Goal: Transaction & Acquisition: Obtain resource

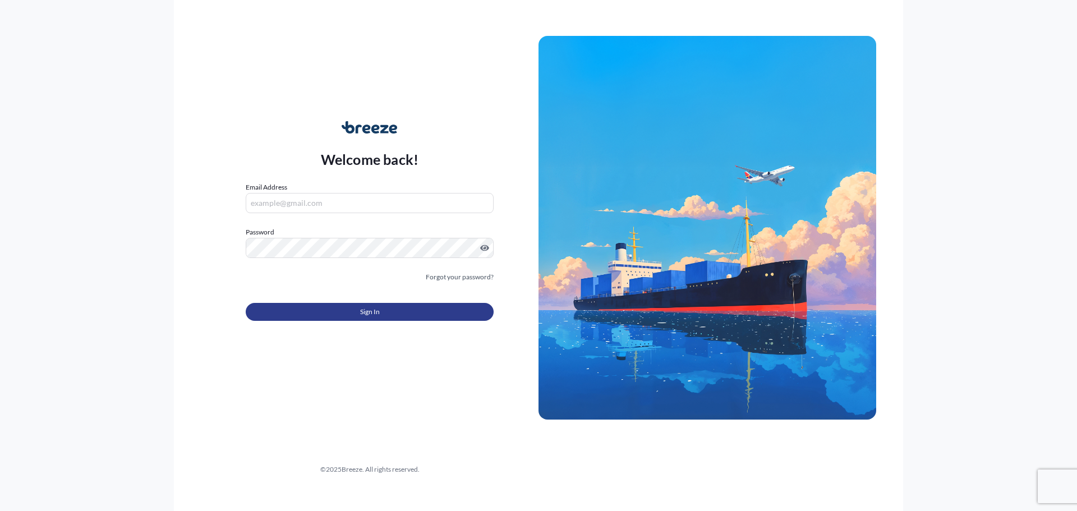
type input "[PERSON_NAME][EMAIL_ADDRESS][DOMAIN_NAME]"
click at [295, 312] on button "Sign In" at bounding box center [370, 312] width 248 height 18
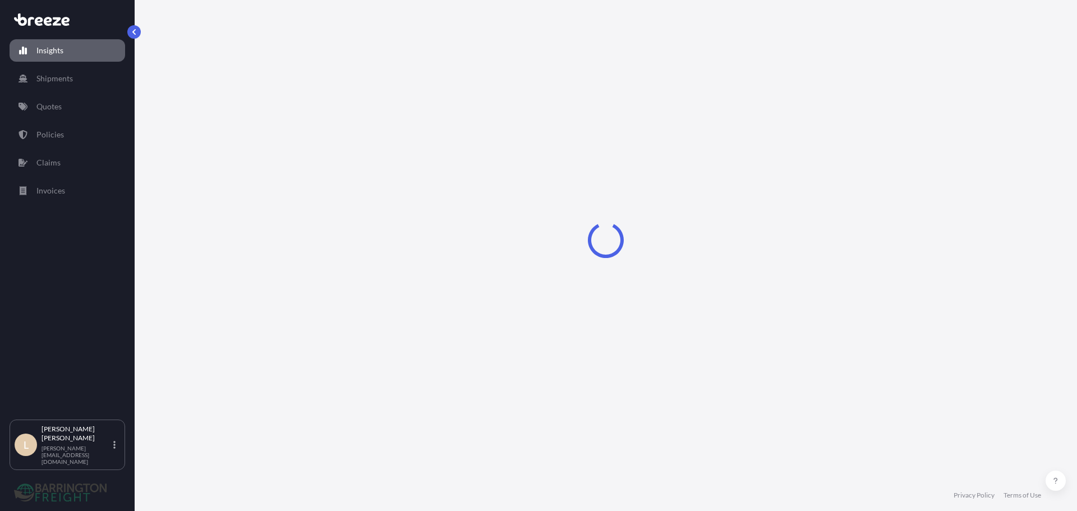
select select "2025"
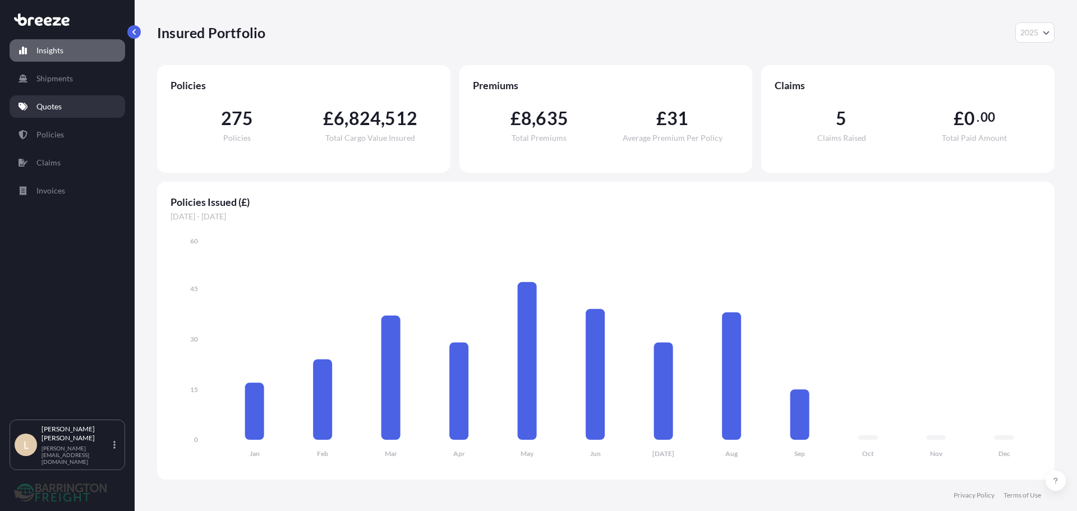
click at [58, 112] on link "Quotes" at bounding box center [68, 106] width 116 height 22
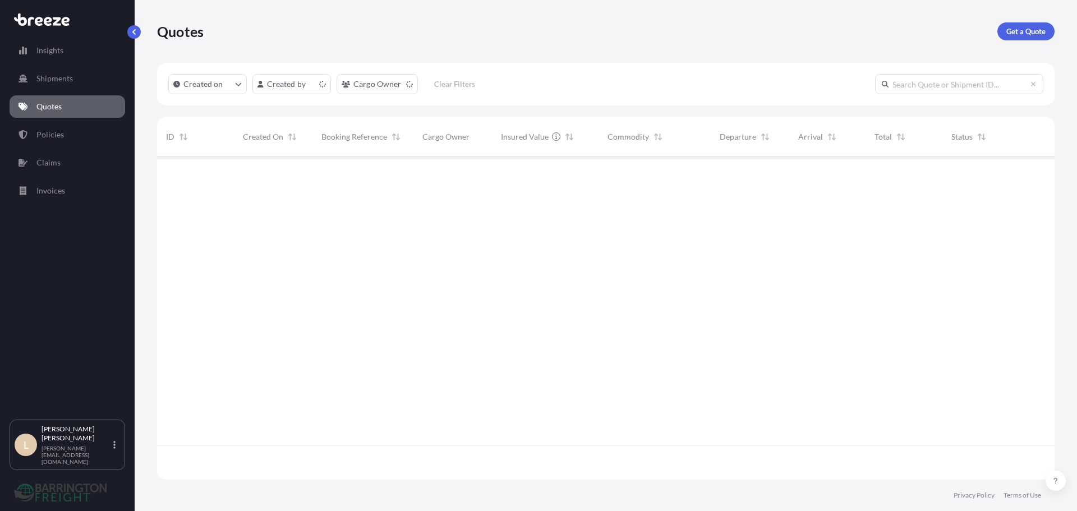
scroll to position [320, 889]
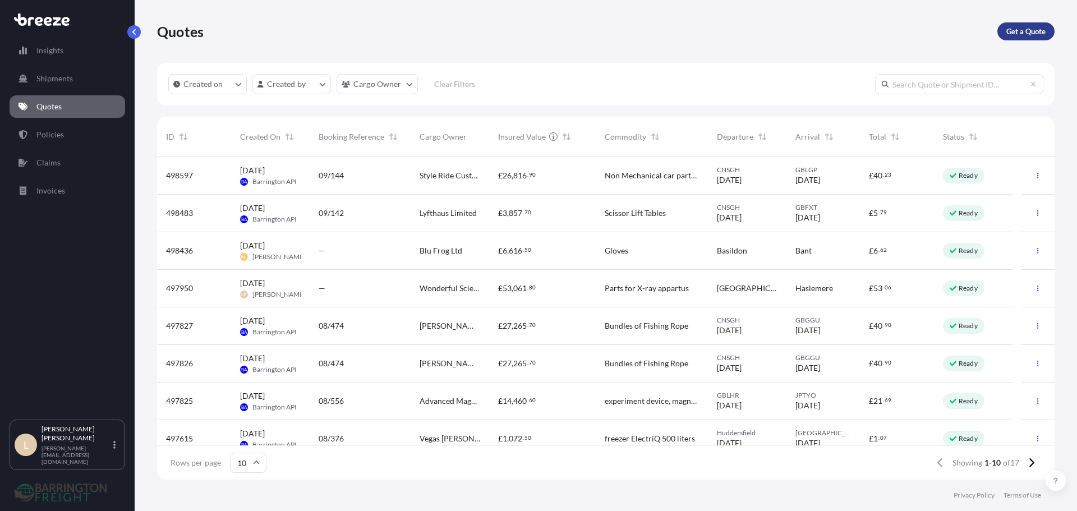
click at [1033, 35] on p "Get a Quote" at bounding box center [1025, 31] width 39 height 11
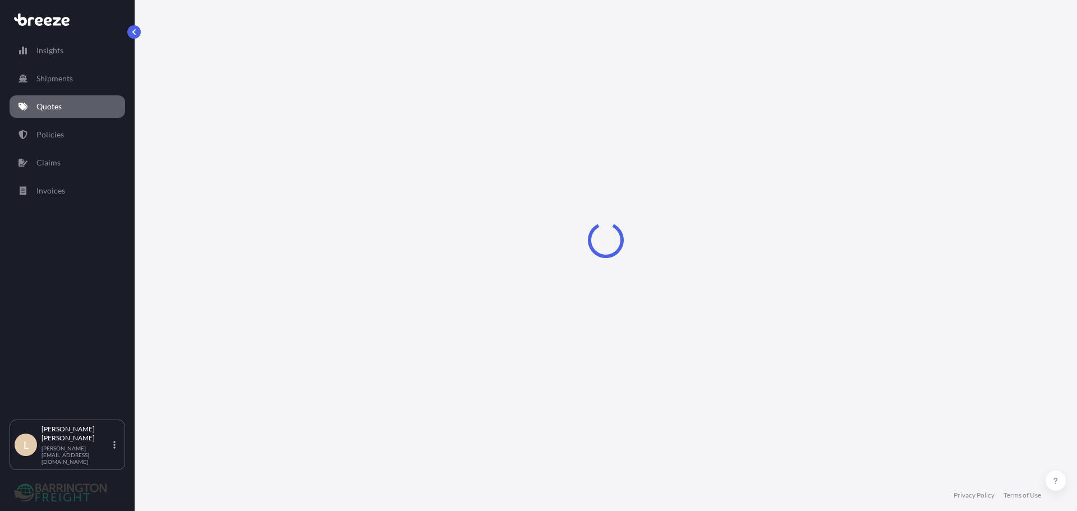
select select "Sea"
select select "1"
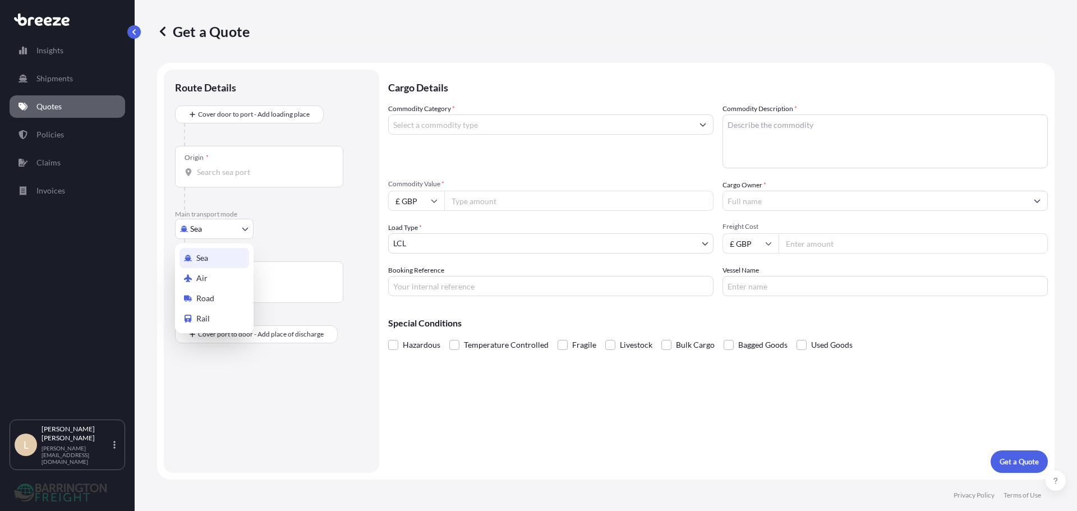
click at [196, 220] on body "Insights Shipments Quotes Policies Claims Invoices L Lee Pottle [EMAIL_ADDRESS]…" at bounding box center [538, 255] width 1077 height 511
click at [212, 298] on span "Road" at bounding box center [205, 298] width 18 height 11
select select "Road"
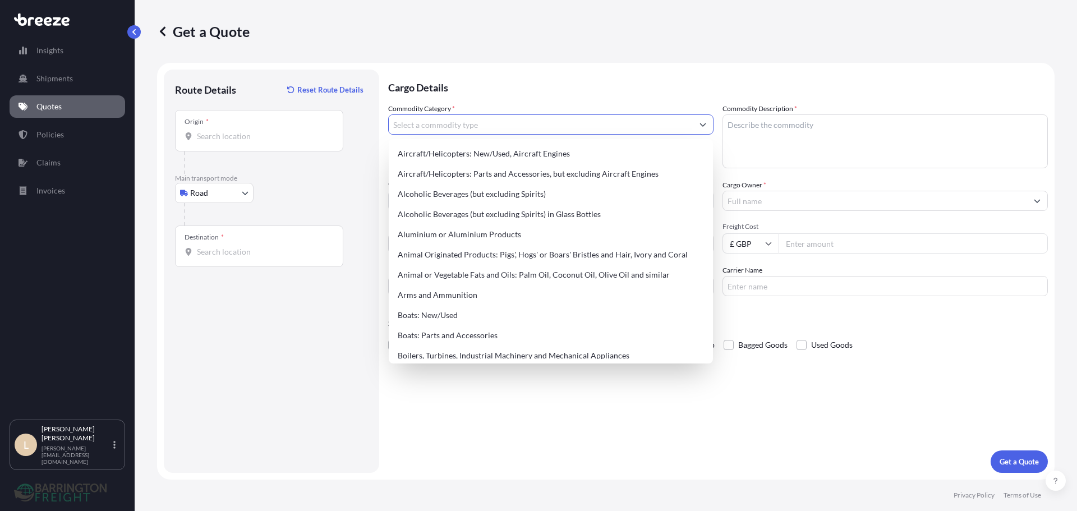
click at [426, 132] on input "Commodity Category *" at bounding box center [541, 124] width 304 height 20
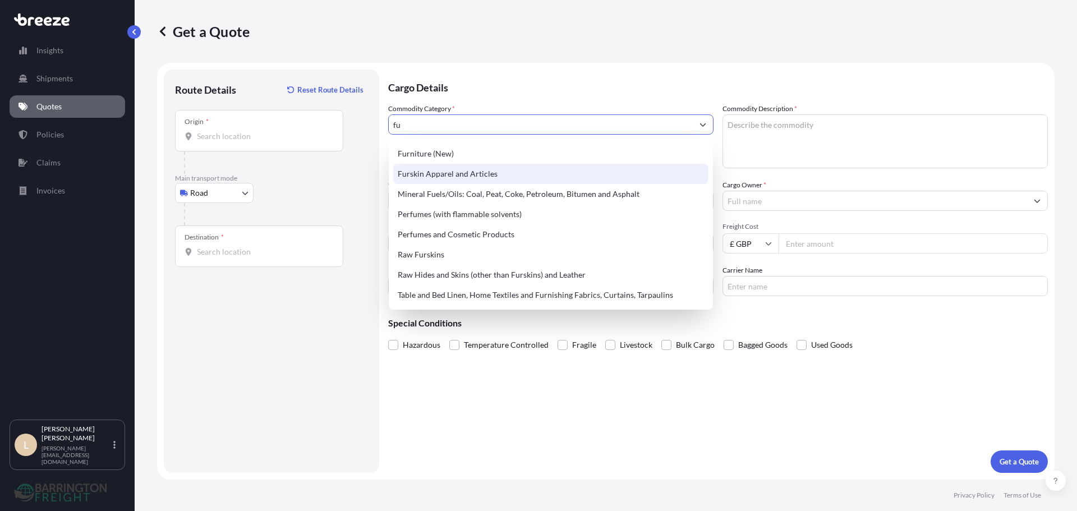
click at [480, 155] on div "Furniture (New)" at bounding box center [550, 154] width 315 height 20
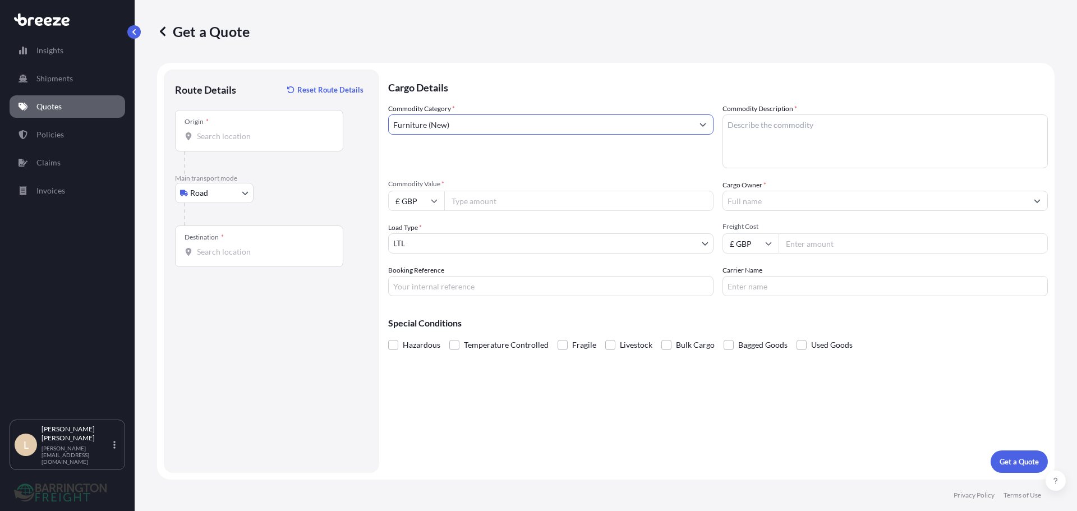
type input "Furniture (New)"
click at [758, 127] on textarea "Commodity Description *" at bounding box center [885, 141] width 325 height 54
click at [746, 136] on textarea "Commodity Description *" at bounding box center [885, 141] width 325 height 54
paste textarea "Dining Table Glass & Metal Frame"
type textarea "Dining Table Glass & Metal Frame"
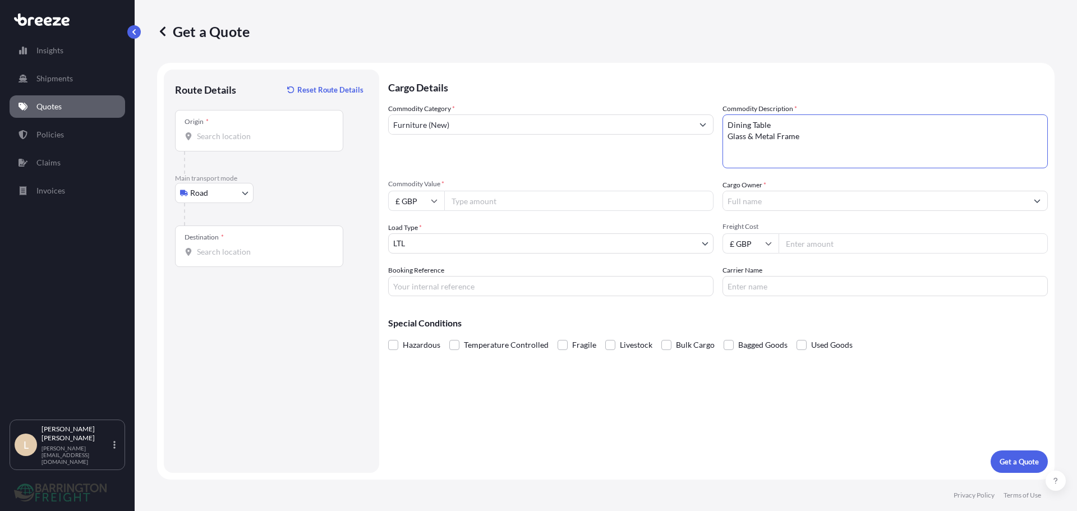
click at [755, 209] on input "Cargo Owner *" at bounding box center [875, 201] width 304 height 20
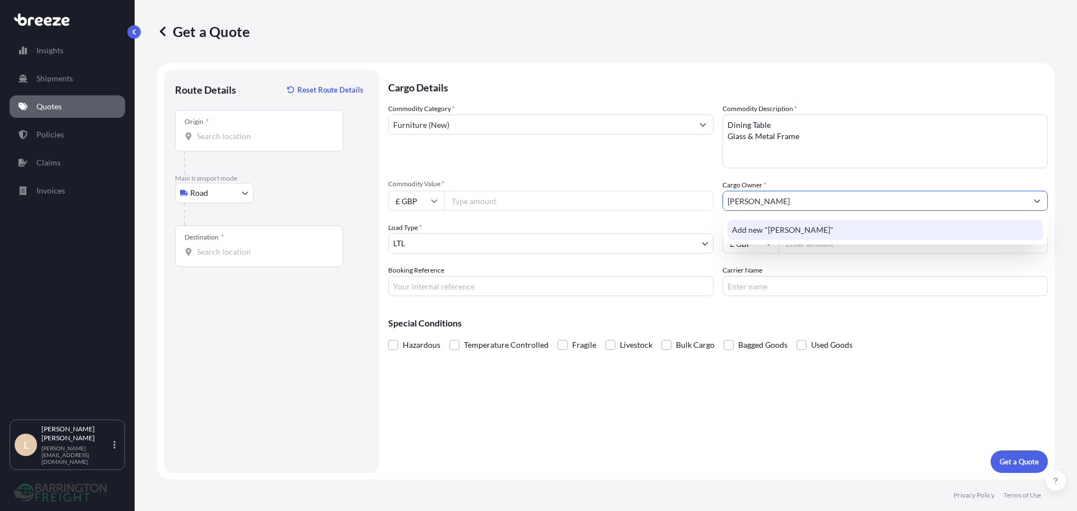
click at [771, 228] on span "Add new "[PERSON_NAME]"" at bounding box center [783, 229] width 102 height 11
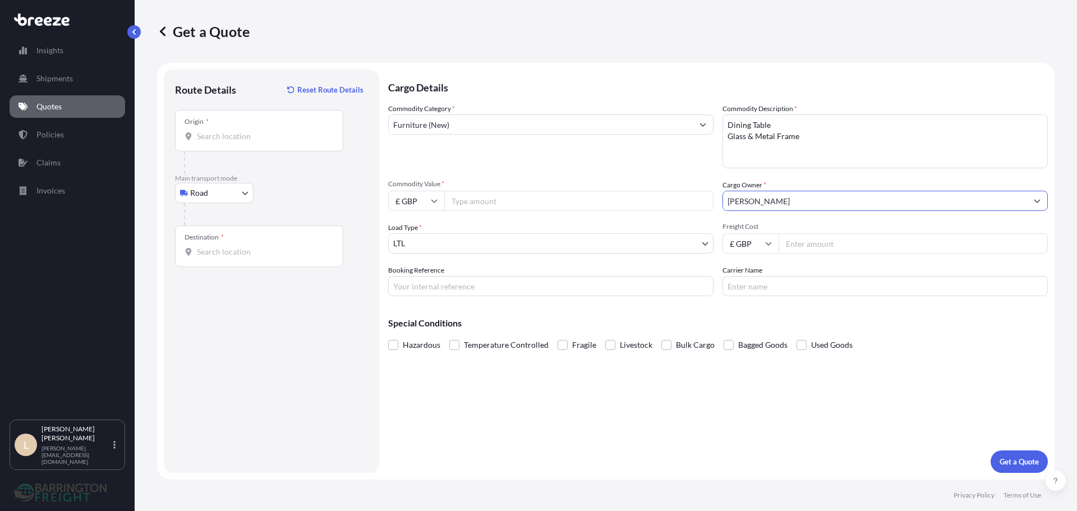
type input "[PERSON_NAME]"
click at [506, 196] on input "Commodity Value *" at bounding box center [578, 201] width 269 height 20
type input "7495"
click at [792, 251] on input "Freight Cost" at bounding box center [913, 243] width 269 height 20
type input "849"
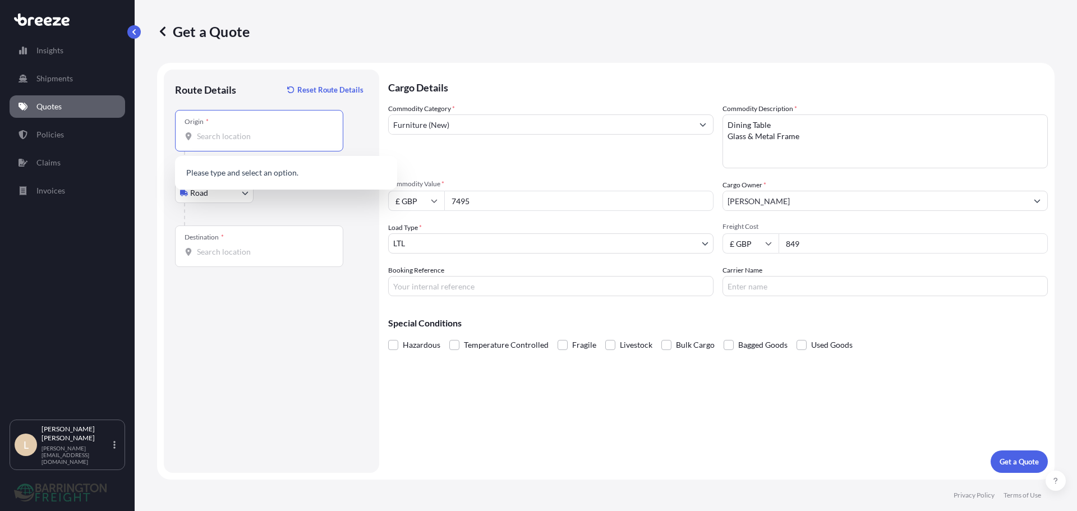
click at [254, 136] on input "Origin *" at bounding box center [263, 136] width 132 height 11
paste input "AL9 7HB"
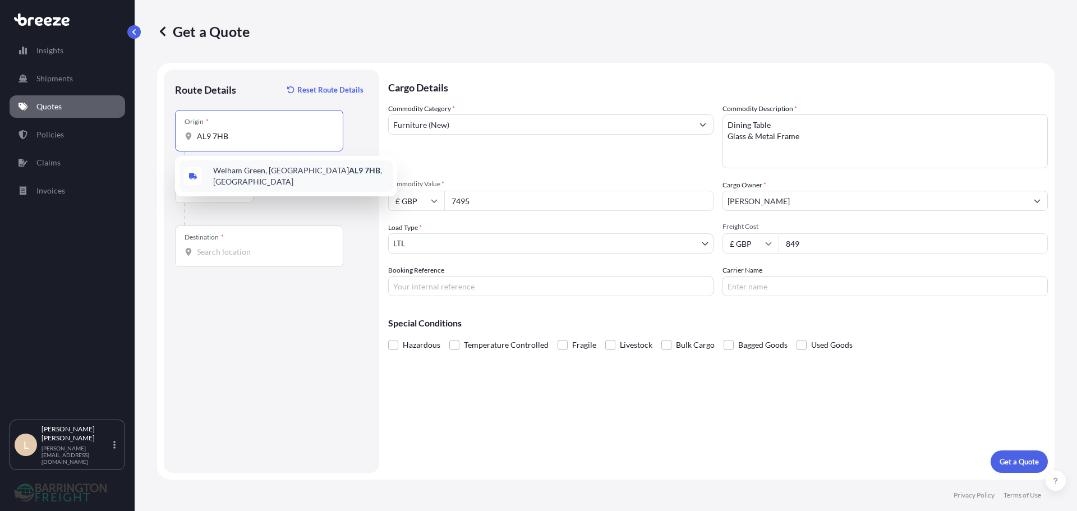
click at [250, 167] on div "[STREET_ADDRESS][PERSON_NAME]" at bounding box center [286, 175] width 213 height 31
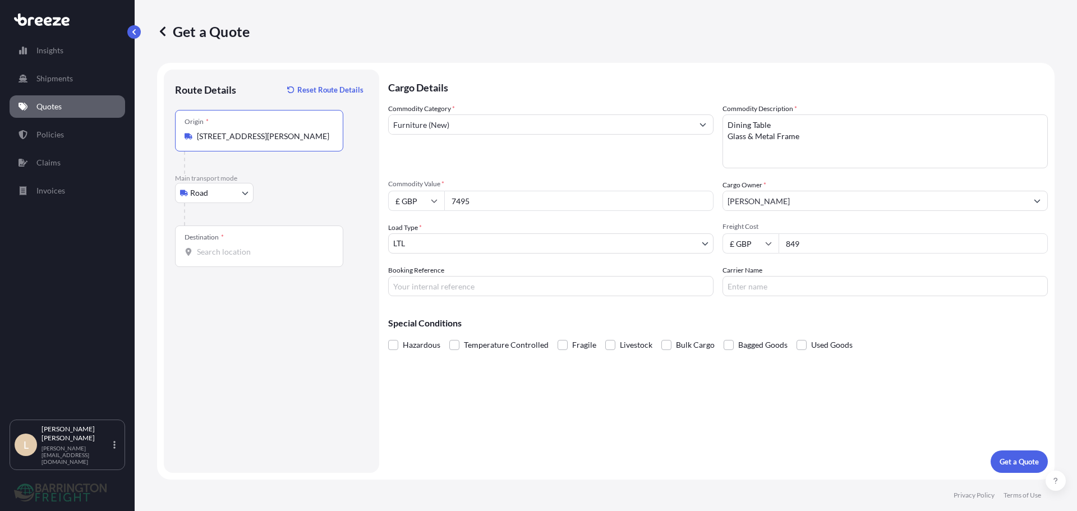
type input "[STREET_ADDRESS][PERSON_NAME]"
click at [227, 239] on div "Destination *" at bounding box center [259, 247] width 168 height 42
click at [227, 246] on input "Destination *" at bounding box center [263, 251] width 132 height 11
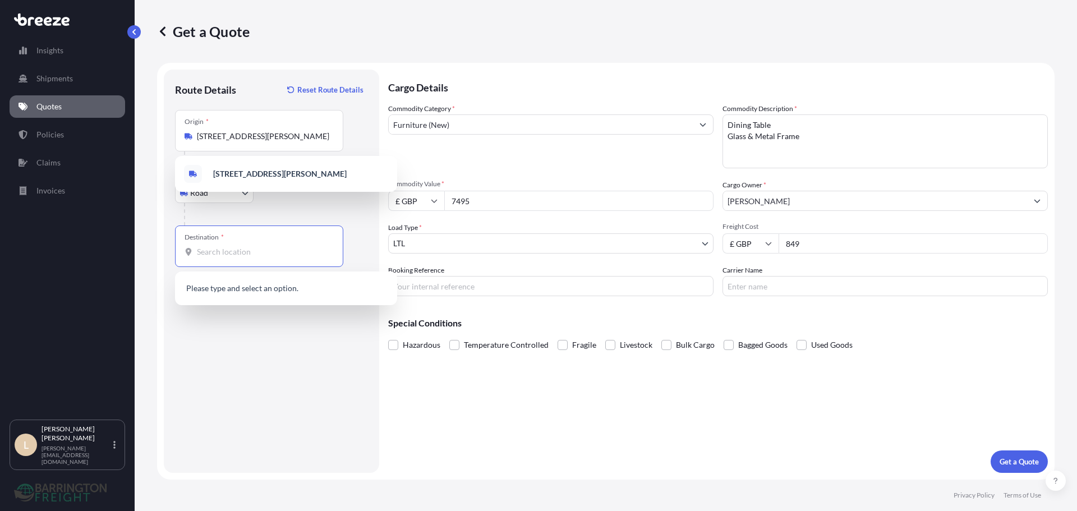
paste input "JE3 8HL"
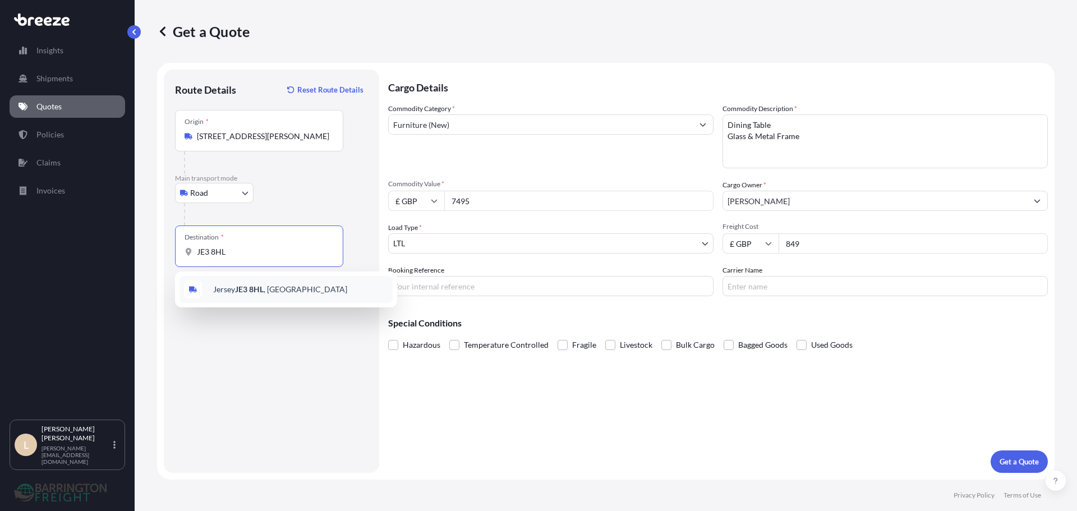
click at [225, 284] on span "Jersey JE3 8HL , [GEOGRAPHIC_DATA]" at bounding box center [280, 289] width 134 height 11
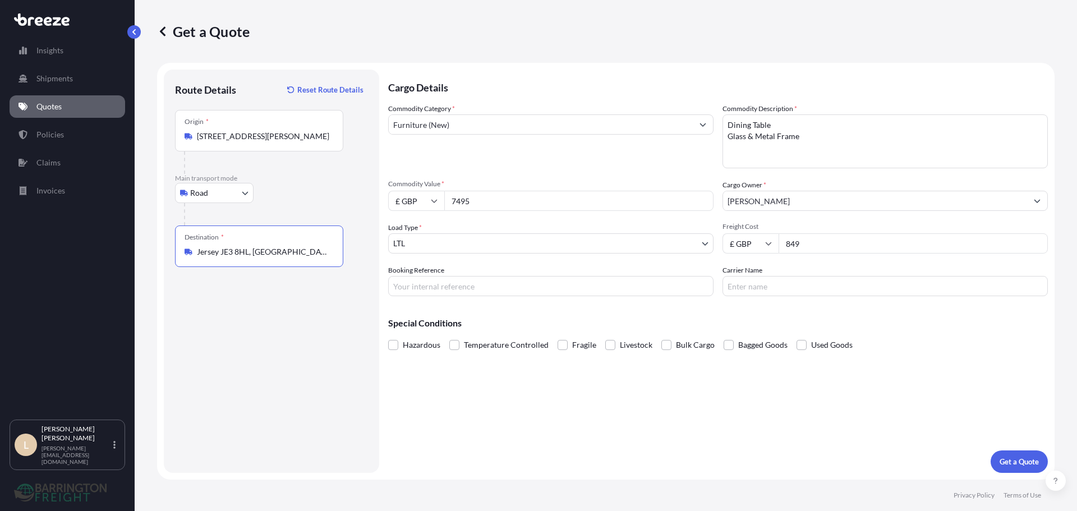
type input "Jersey JE3 8HL, [GEOGRAPHIC_DATA]"
click at [553, 348] on div "Hazardous Temperature Controlled Fragile Livestock Bulk Cargo Bagged Goods Used…" at bounding box center [718, 345] width 660 height 17
click at [558, 347] on span at bounding box center [563, 345] width 10 height 10
click at [558, 337] on input "Fragile" at bounding box center [558, 337] width 0 height 0
click at [1032, 457] on p "Get a Quote" at bounding box center [1019, 461] width 39 height 11
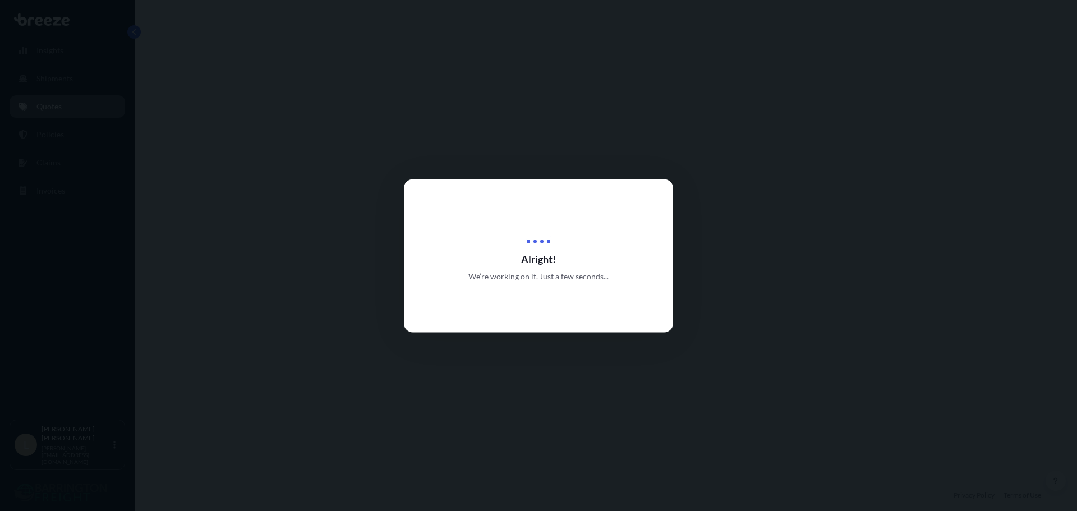
select select "Road"
select select "1"
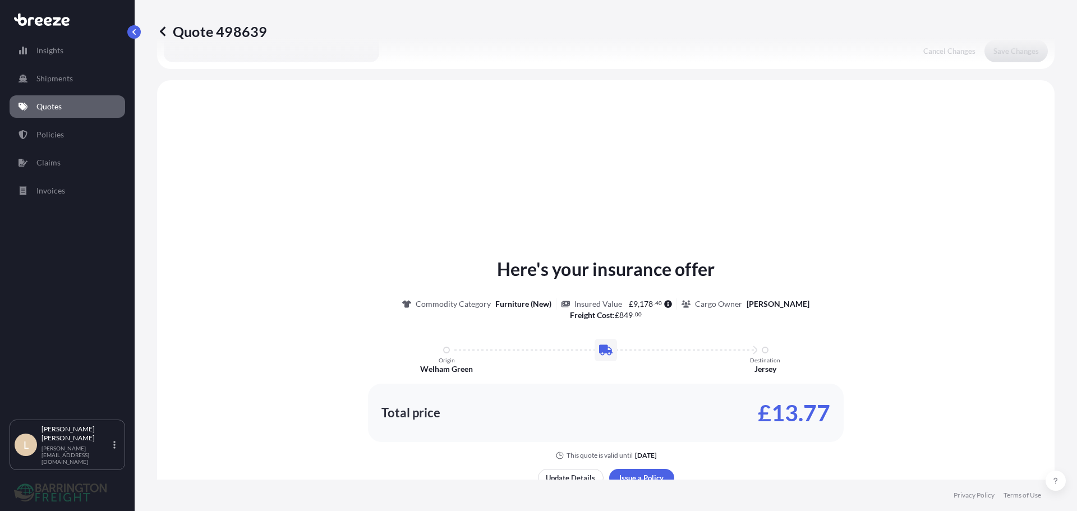
scroll to position [338, 0]
